Goal: Information Seeking & Learning: Check status

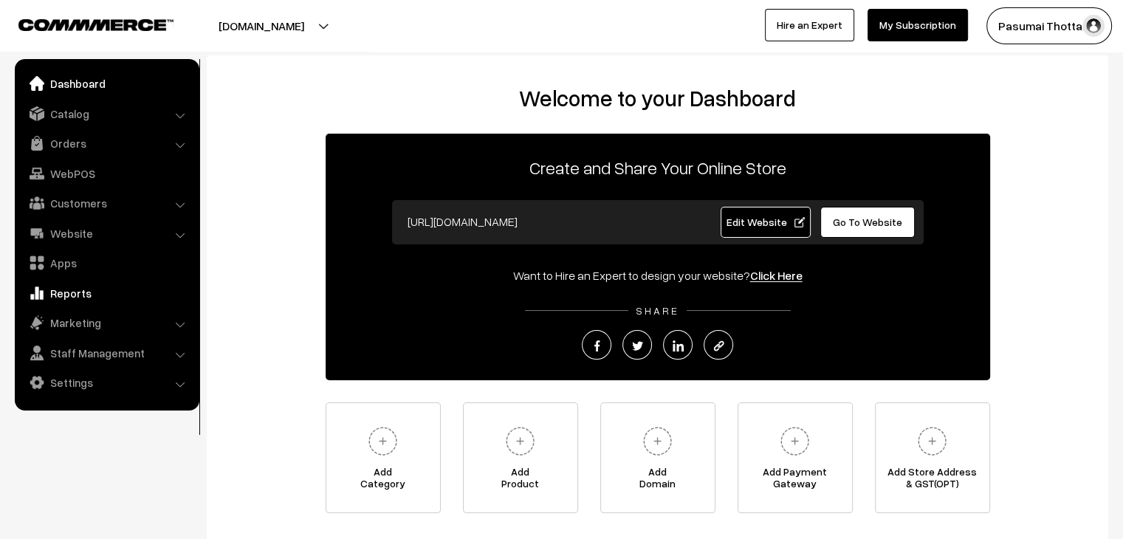
click at [75, 293] on link "Reports" at bounding box center [106, 293] width 176 height 27
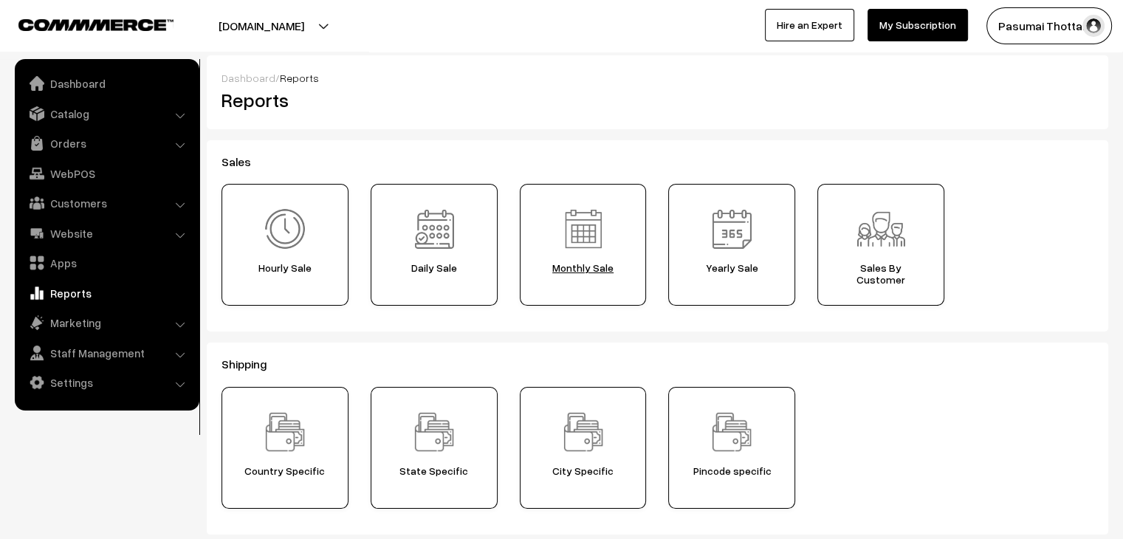
click at [567, 269] on span "Monthly Sale" at bounding box center [583, 268] width 117 height 12
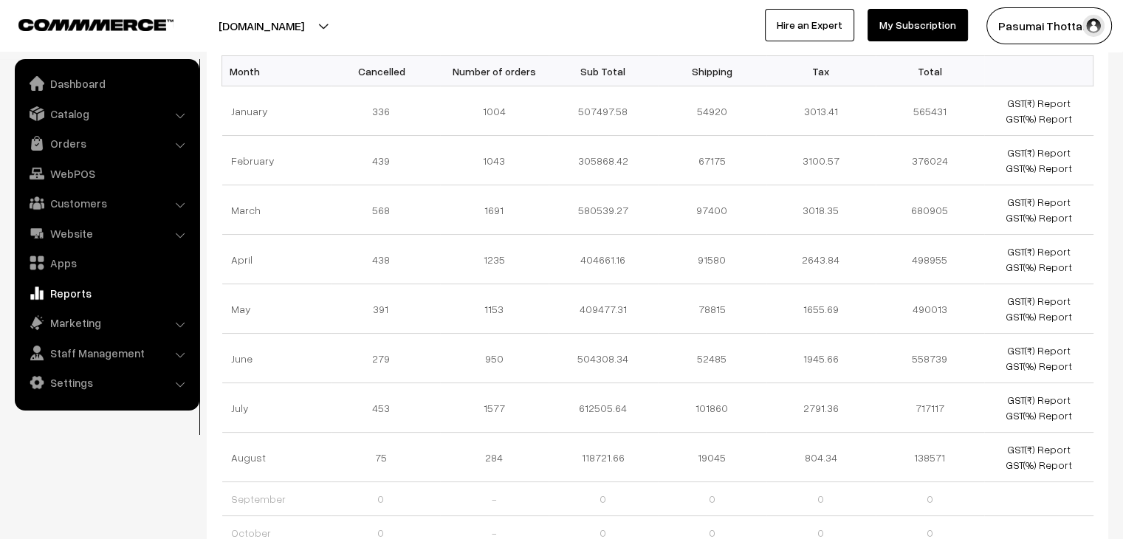
scroll to position [266, 0]
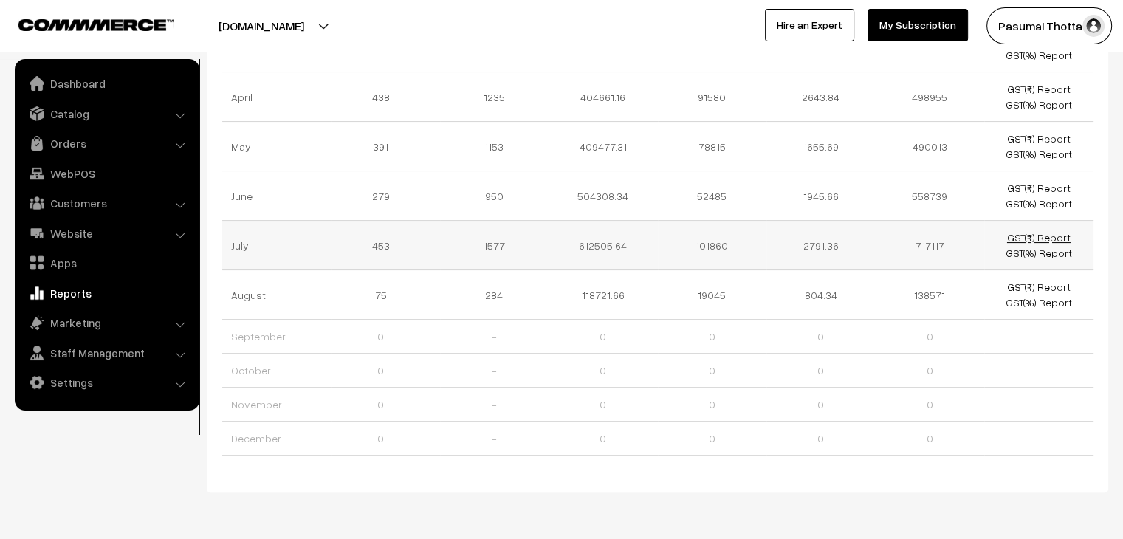
click at [1036, 237] on link "GST(₹) Report" at bounding box center [1038, 237] width 63 height 13
click at [1033, 255] on link "GST(%) Report" at bounding box center [1038, 253] width 66 height 13
